Goal: Check status

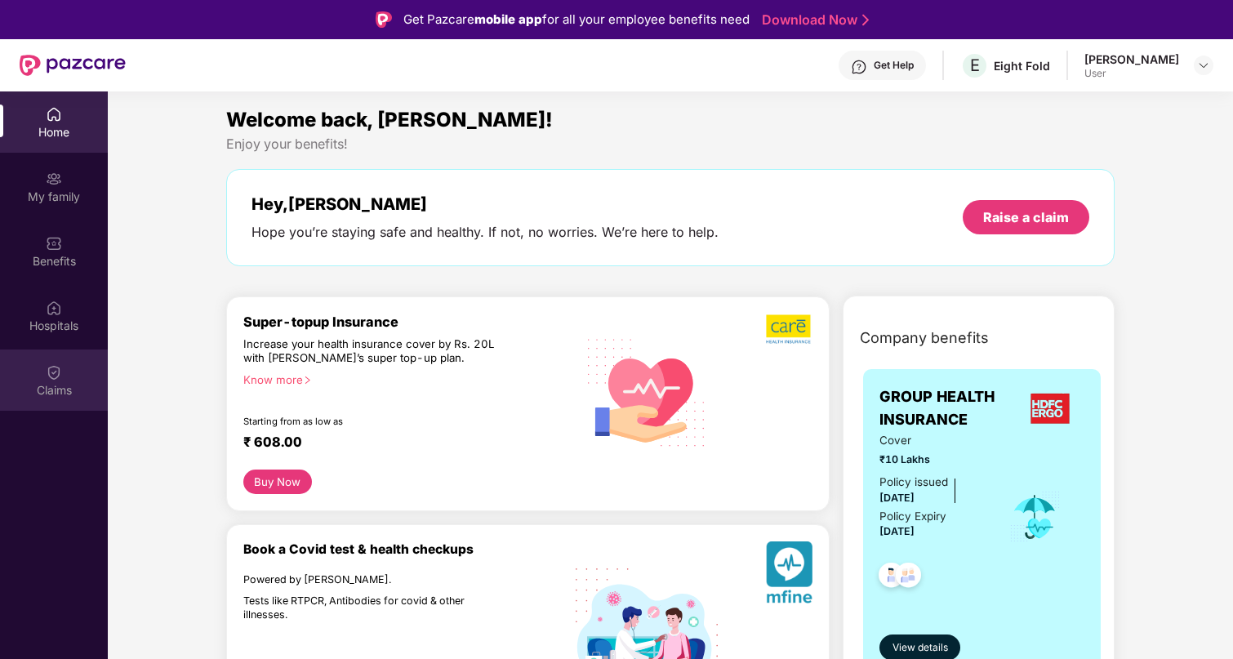
click at [38, 392] on div "Claims" at bounding box center [54, 390] width 108 height 16
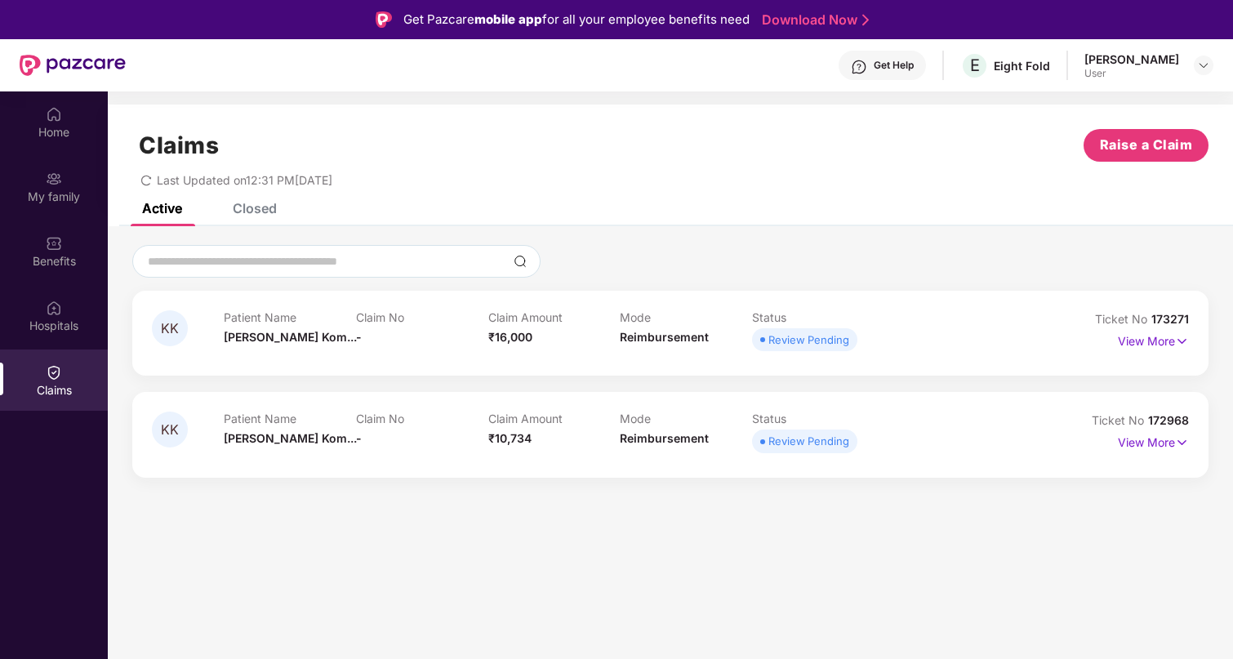
click at [253, 206] on div "Closed" at bounding box center [255, 208] width 44 height 16
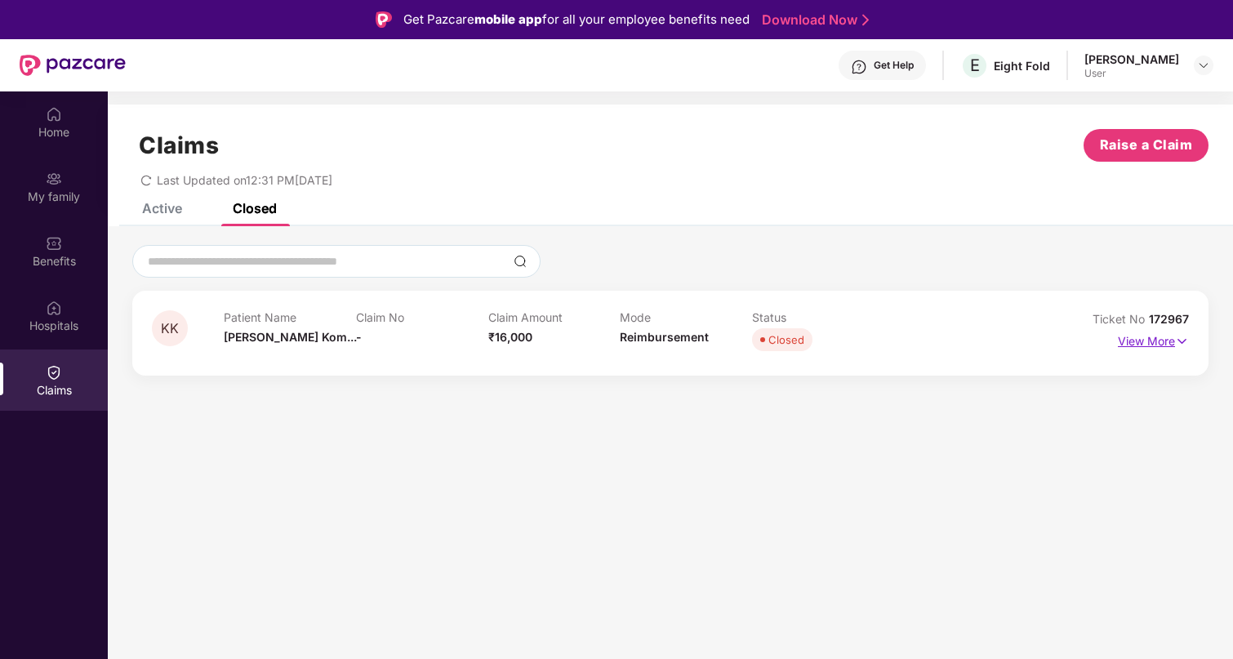
click at [1129, 341] on p "View More" at bounding box center [1153, 339] width 71 height 22
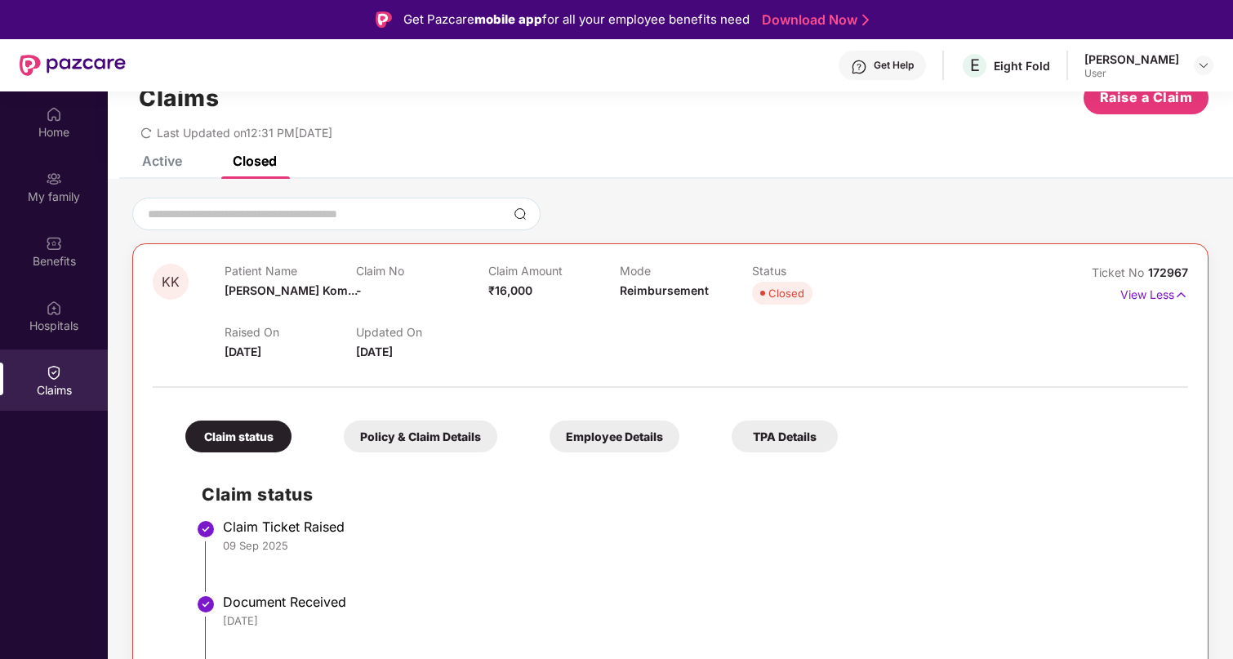
scroll to position [91, 0]
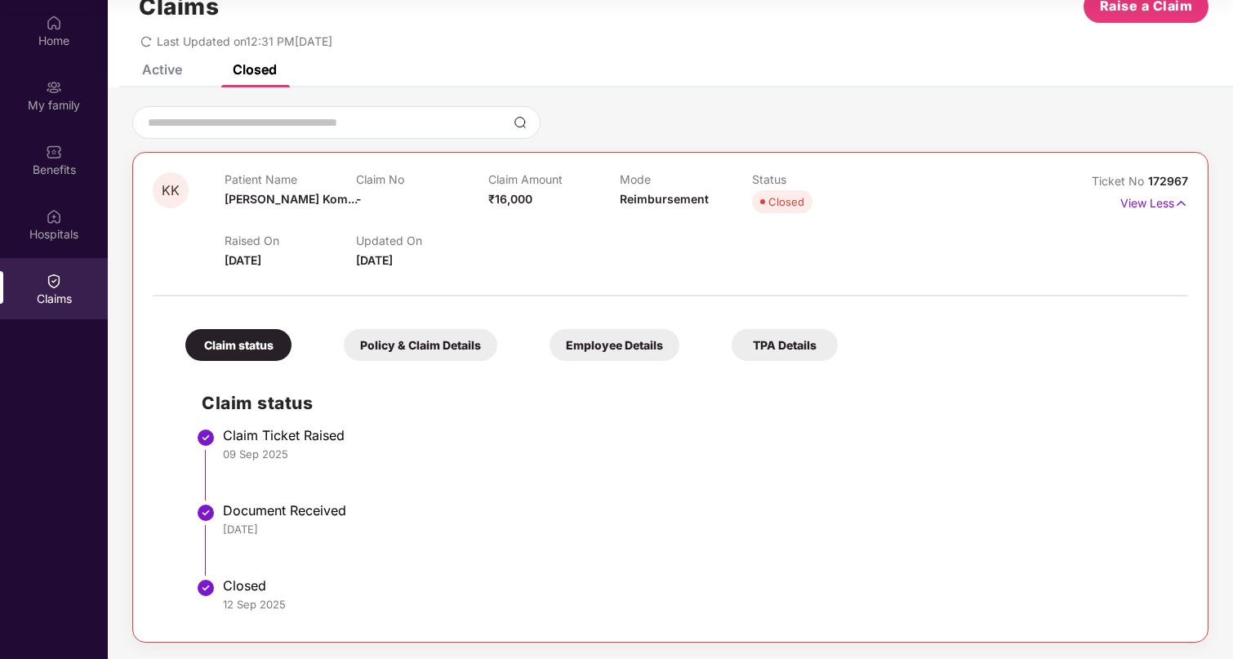
click at [431, 344] on div "Policy & Claim Details" at bounding box center [420, 345] width 153 height 32
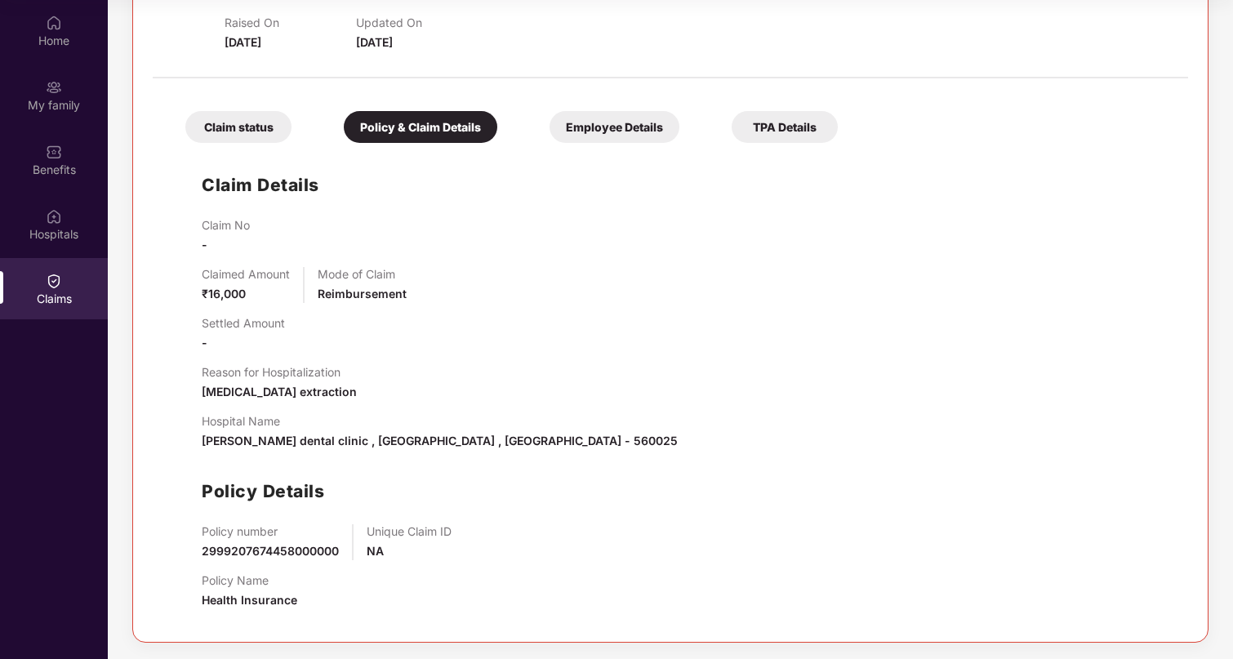
scroll to position [0, 0]
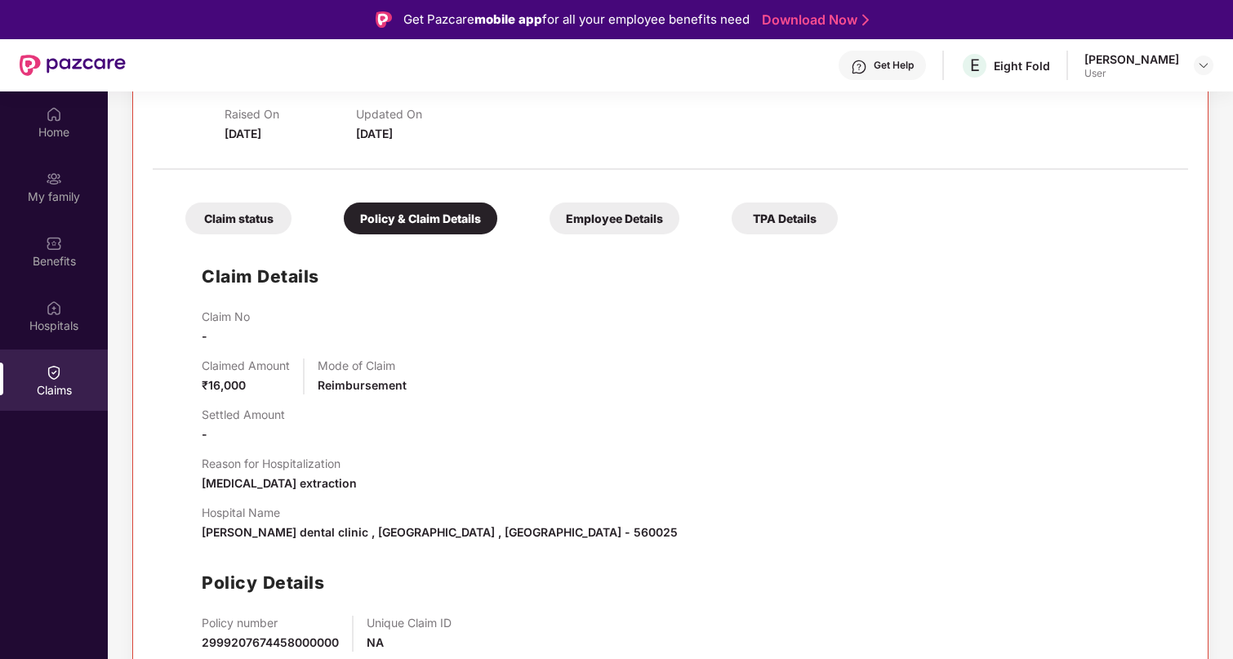
click at [232, 217] on div "Claim status" at bounding box center [238, 218] width 106 height 32
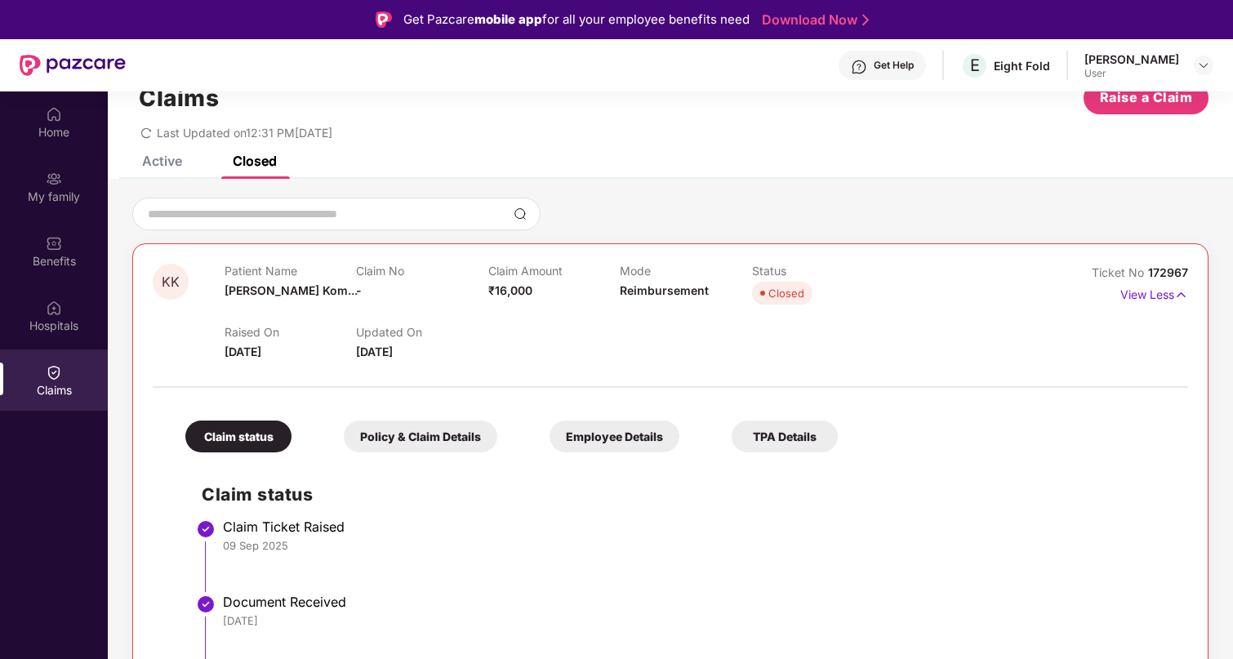
scroll to position [47, 0]
click at [154, 158] on div "Active" at bounding box center [162, 161] width 40 height 16
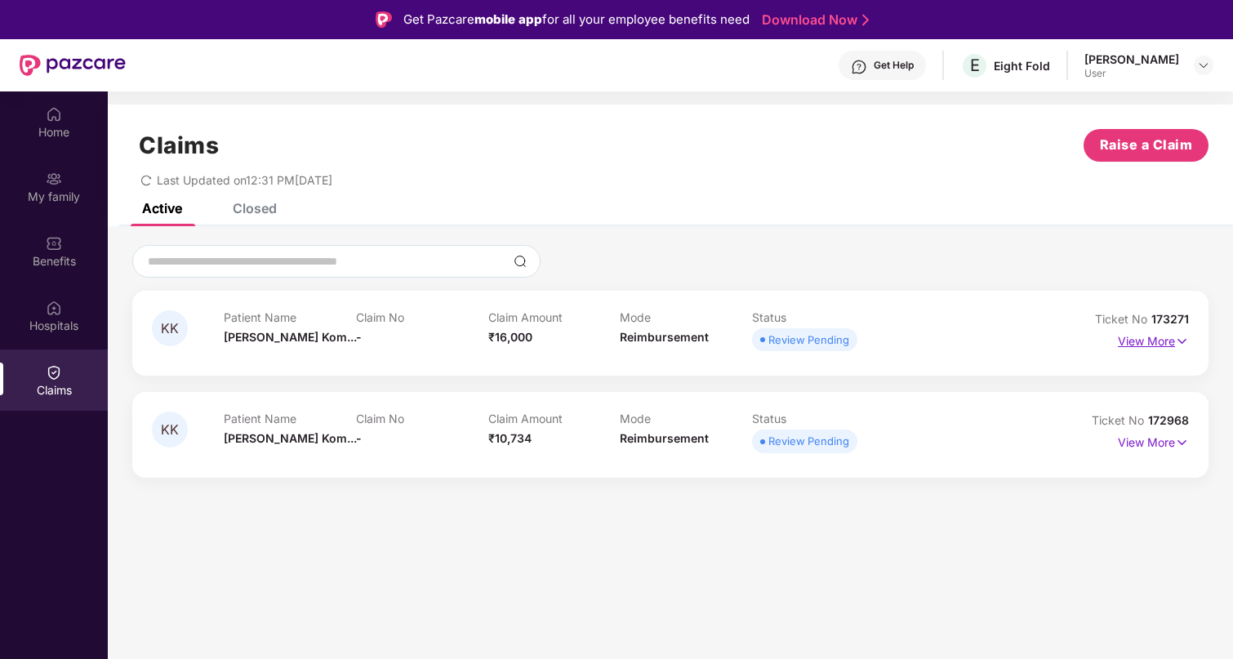
click at [1163, 343] on p "View More" at bounding box center [1153, 339] width 71 height 22
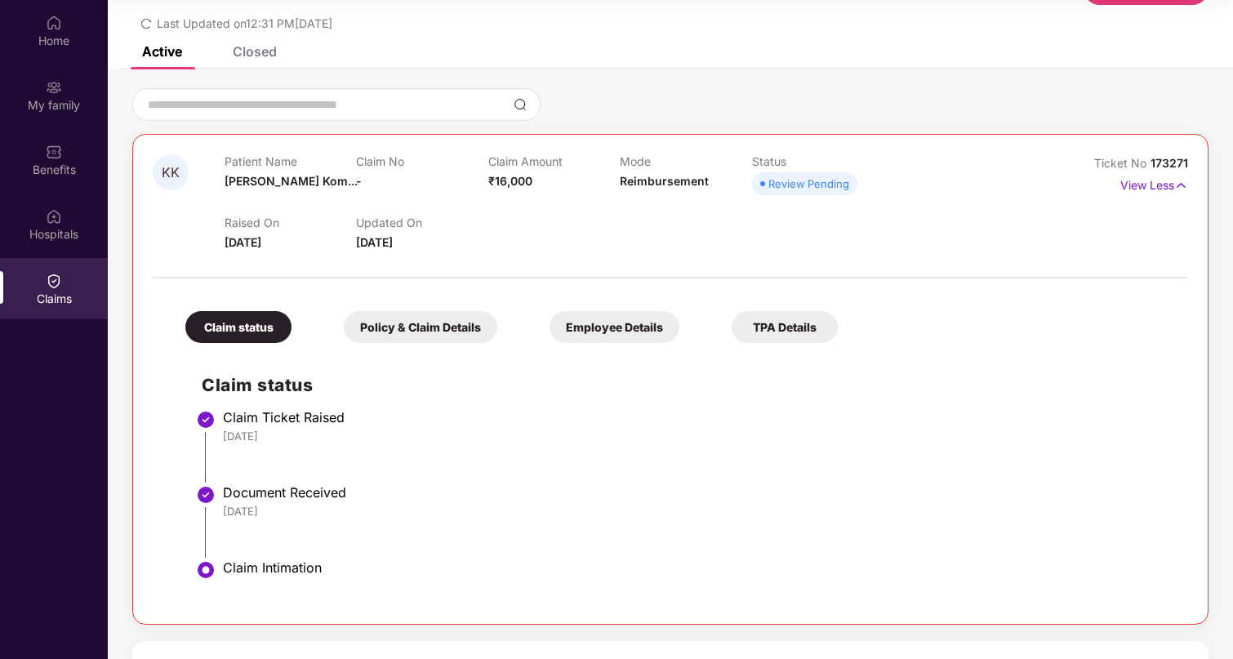
scroll to position [68, 0]
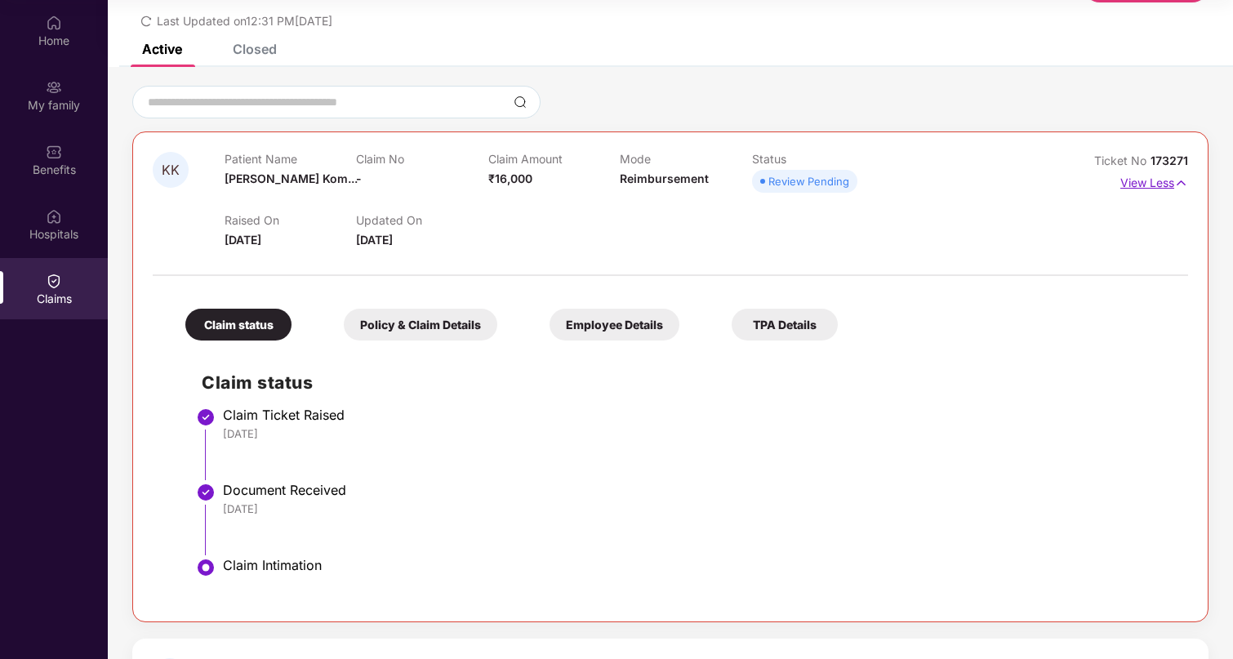
click at [1138, 188] on p "View Less" at bounding box center [1154, 181] width 68 height 22
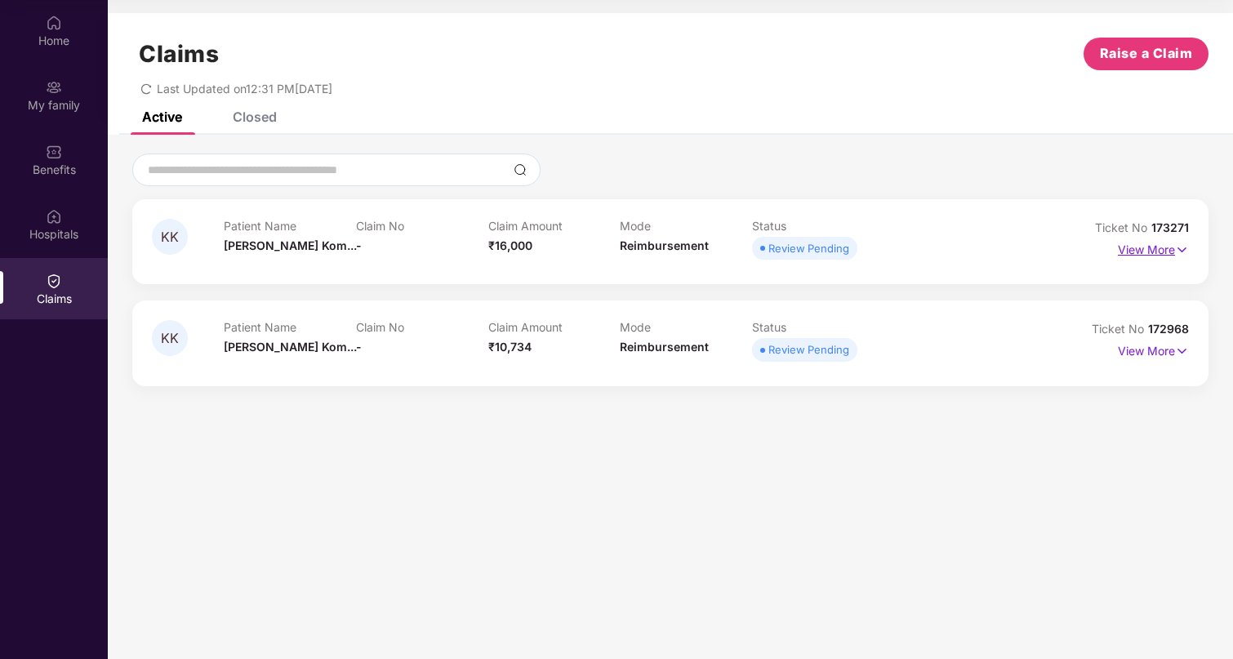
scroll to position [0, 0]
